Goal: Navigation & Orientation: Find specific page/section

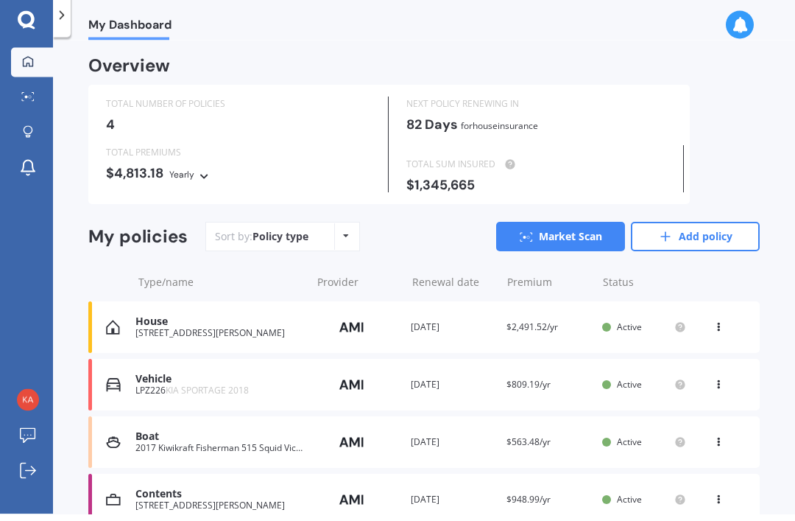
scroll to position [47, 0]
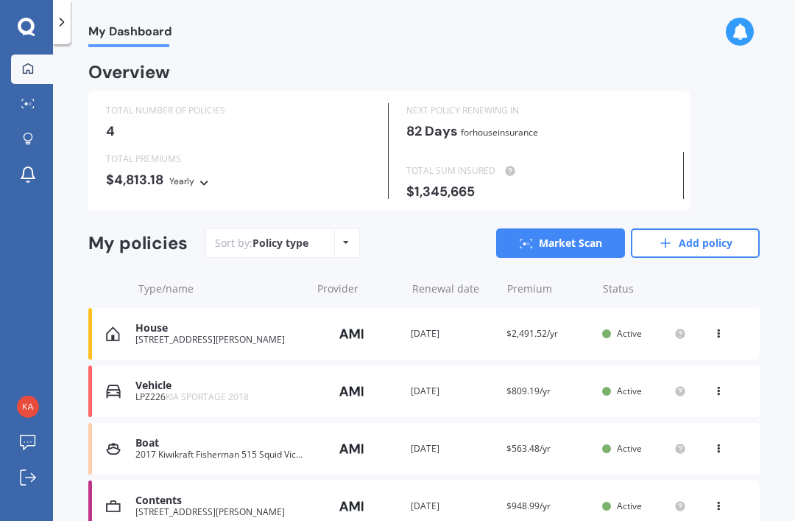
click at [723, 441] on icon at bounding box center [719, 445] width 10 height 9
click at [782, 347] on div "My Dashboard Overview TOTAL NUMBER OF POLICIES 4 NEXT POLICY RENEWING [DATE] fo…" at bounding box center [424, 285] width 742 height 477
